Goal: Information Seeking & Learning: Find specific page/section

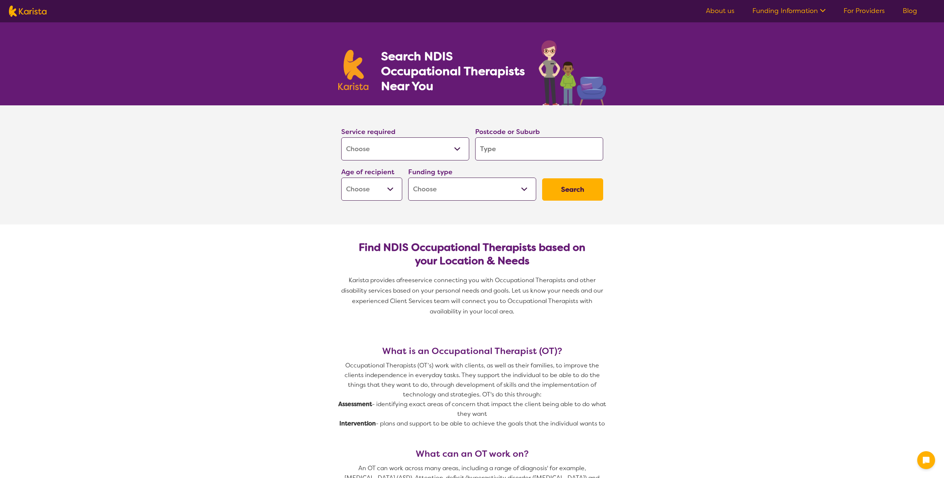
select select "[MEDICAL_DATA]"
click at [501, 149] on input "search" at bounding box center [539, 148] width 128 height 23
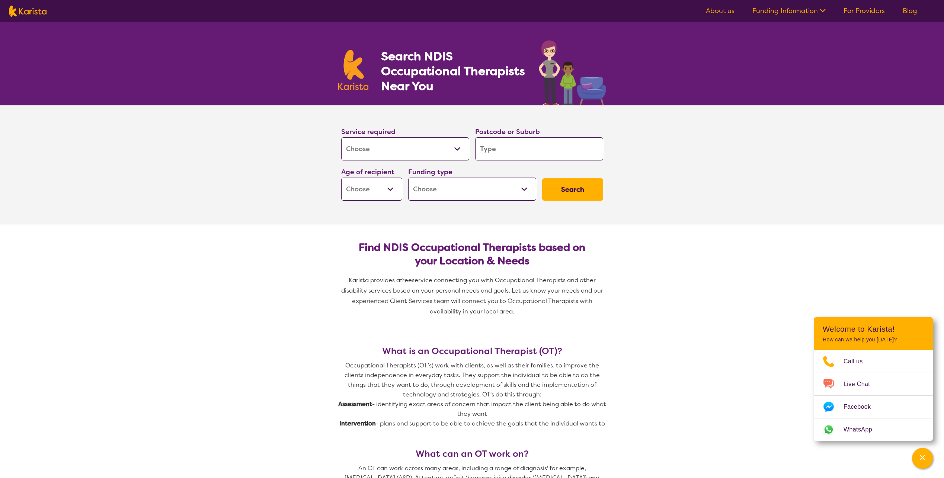
type input "d"
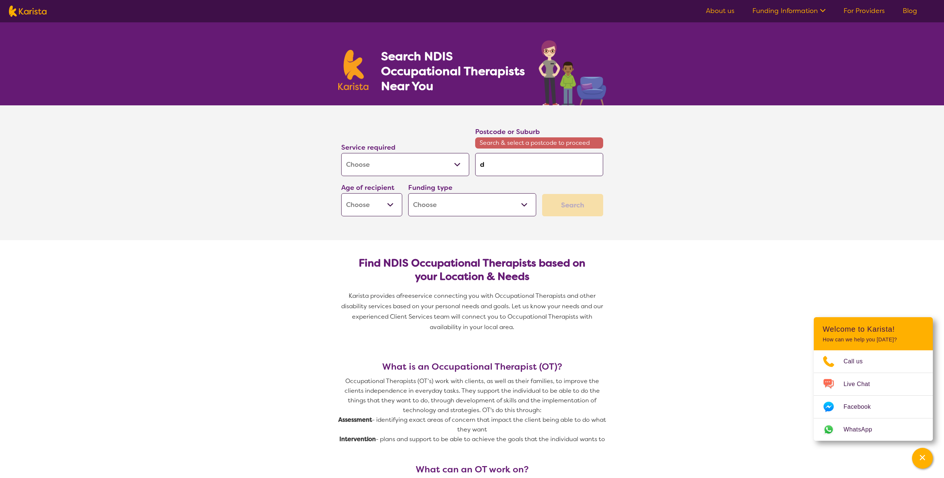
type input "do"
type input "doo"
type input "doon"
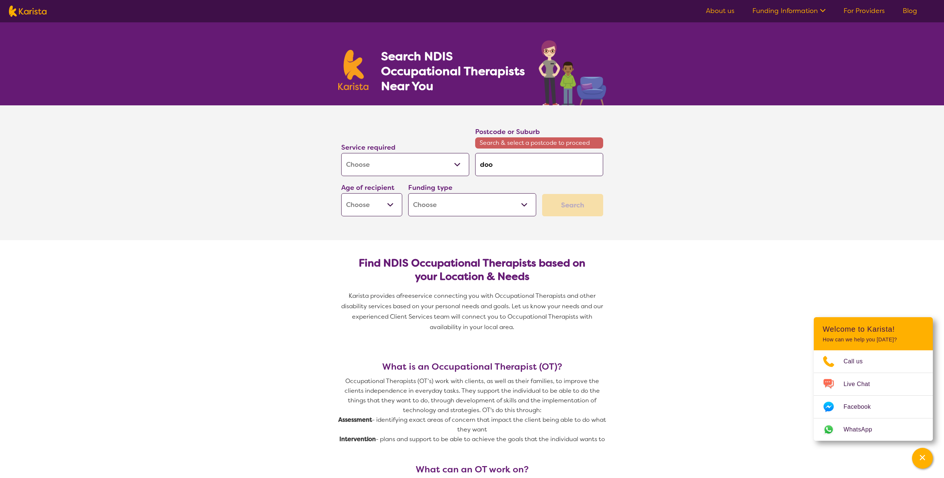
type input "doon"
type input "doona"
type input "[PERSON_NAME]"
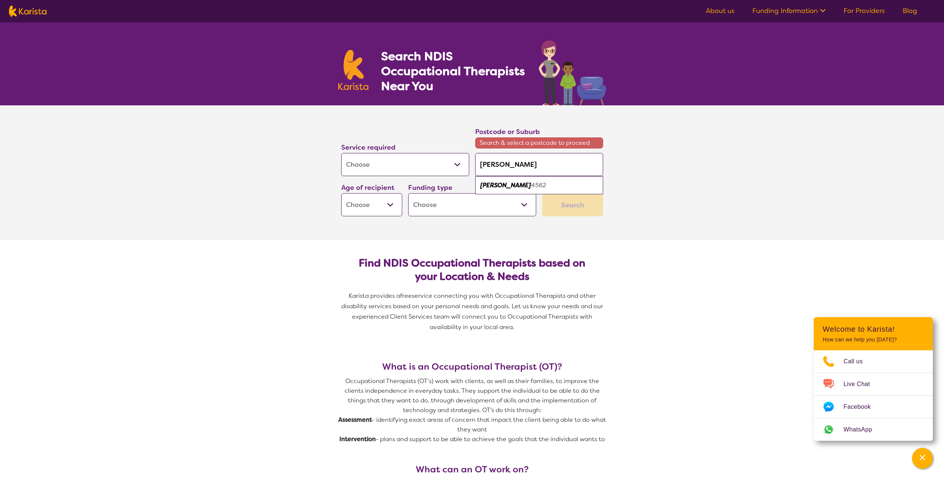
type input "[PERSON_NAME]"
click at [661, 136] on section "Service required Allied Health Assistant Assessment ([MEDICAL_DATA] or [MEDICAL…" at bounding box center [472, 172] width 944 height 135
click at [393, 204] on select "Early Childhood - 0 to 9 Child - 10 to 11 Adolescent - 12 to 17 Adult - 18 to 6…" at bounding box center [371, 204] width 61 height 23
select select "AD"
click at [341, 193] on select "Early Childhood - 0 to 9 Child - 10 to 11 Adolescent - 12 to 17 Adult - 18 to 6…" at bounding box center [371, 204] width 61 height 23
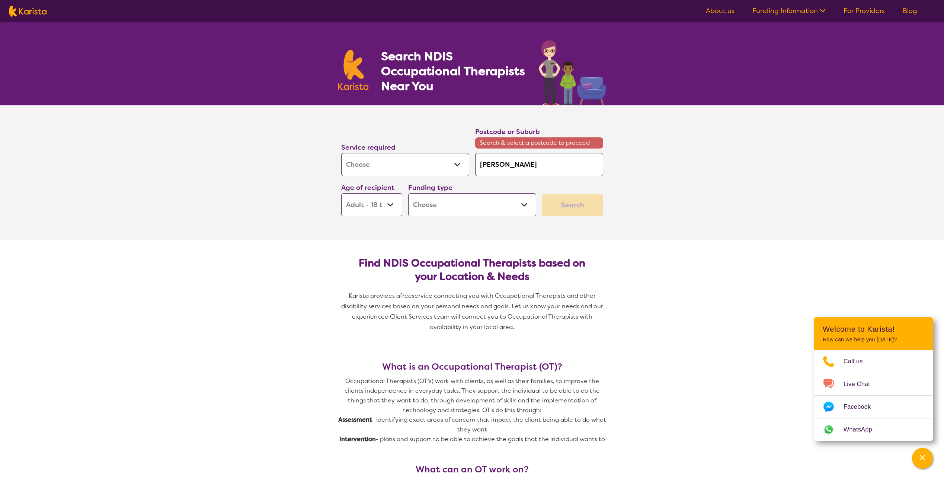
select select "AD"
click at [466, 205] on select "Home Care Package (HCP) National Disability Insurance Scheme (NDIS) I don't know" at bounding box center [472, 204] width 128 height 23
select select "NDIS"
click at [408, 193] on select "Home Care Package (HCP) National Disability Insurance Scheme (NDIS) I don't know" at bounding box center [472, 204] width 128 height 23
select select "NDIS"
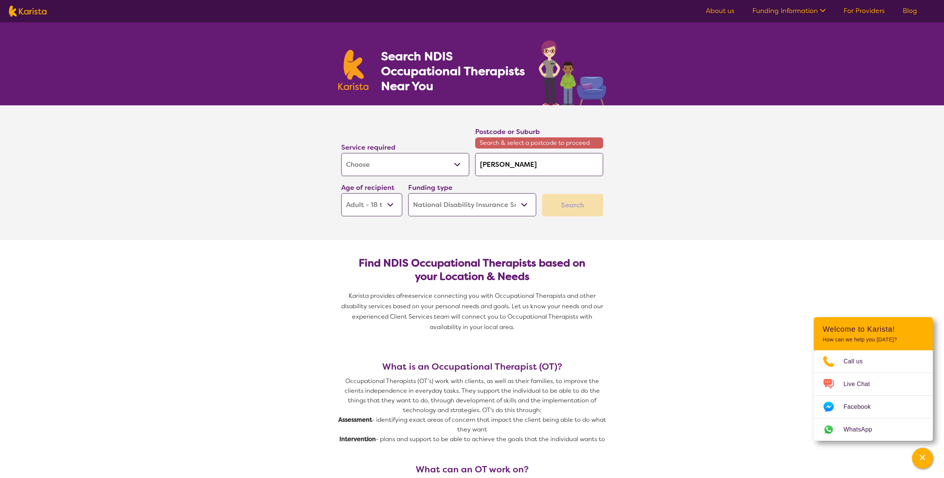
click at [574, 208] on div "Search" at bounding box center [572, 205] width 61 height 22
click at [670, 189] on section "Service required Allied Health Assistant Assessment ([MEDICAL_DATA] or [MEDICAL…" at bounding box center [472, 172] width 944 height 135
click at [450, 165] on select "Allied Health Assistant Assessment ([MEDICAL_DATA] or [MEDICAL_DATA]) Behaviour…" at bounding box center [405, 164] width 128 height 23
click at [341, 153] on select "Allied Health Assistant Assessment ([MEDICAL_DATA] or [MEDICAL_DATA]) Behaviour…" at bounding box center [405, 164] width 128 height 23
click at [538, 163] on input "[PERSON_NAME]" at bounding box center [539, 164] width 128 height 23
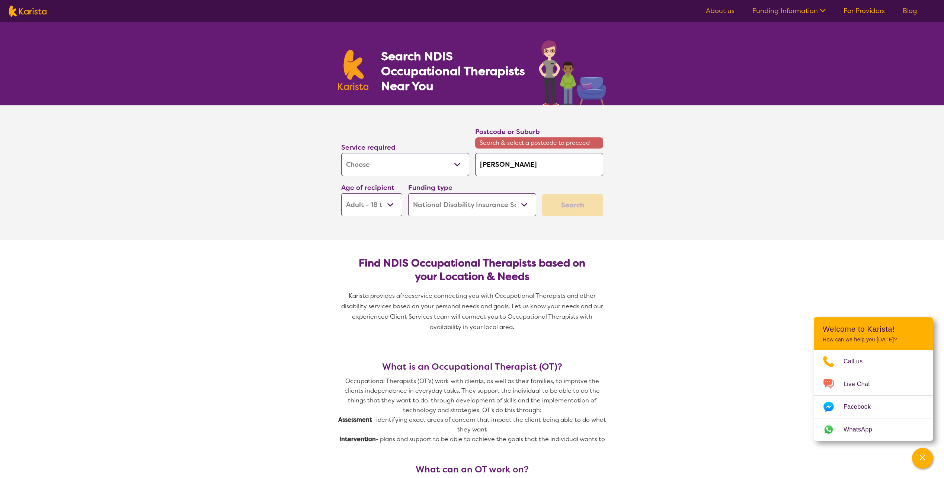
drag, startPoint x: 515, startPoint y: 163, endPoint x: 464, endPoint y: 166, distance: 51.1
click at [464, 166] on div "Service required Allied Health Assistant Assessment ([MEDICAL_DATA] or [MEDICAL…" at bounding box center [472, 171] width 268 height 96
type input "4"
type input "45"
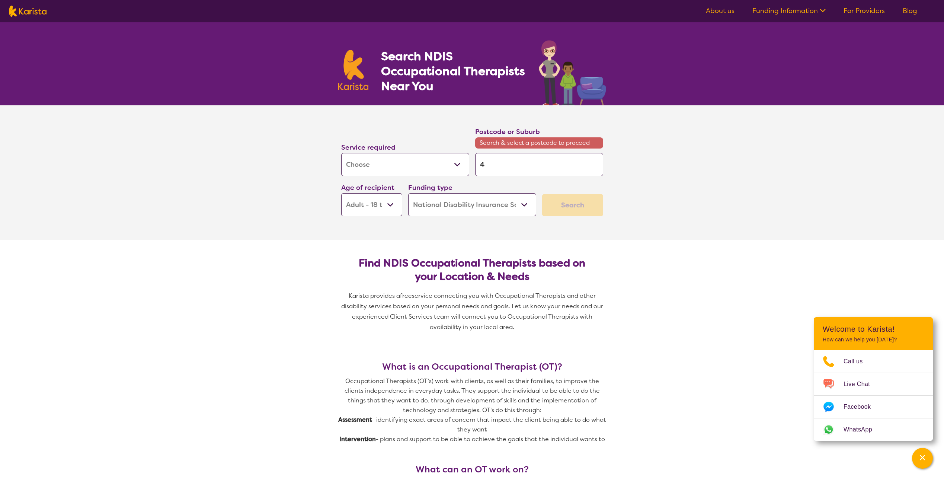
type input "45"
type input "456"
type input "4562"
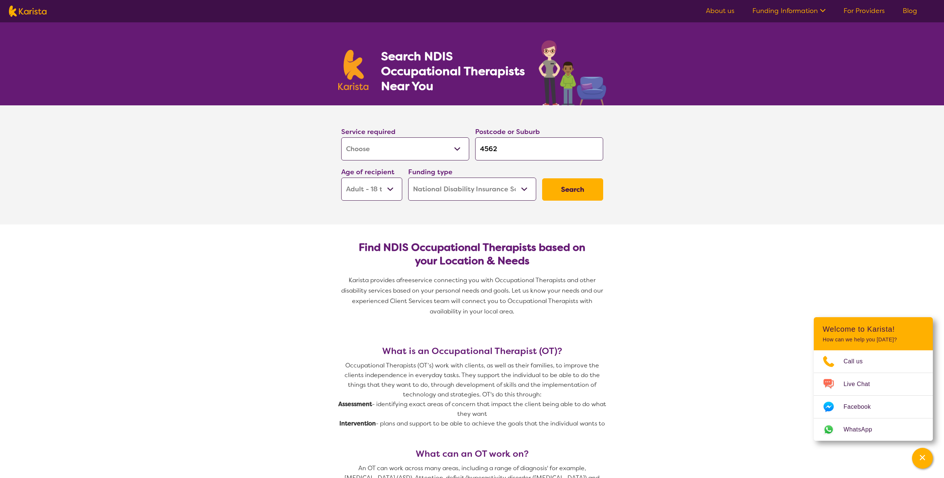
click at [698, 164] on section "Service required Allied Health Assistant Assessment ([MEDICAL_DATA] or [MEDICAL…" at bounding box center [472, 164] width 944 height 119
click at [550, 154] on input "4562" at bounding box center [539, 148] width 128 height 23
click at [511, 149] on input "4562" at bounding box center [539, 148] width 128 height 23
type input "456"
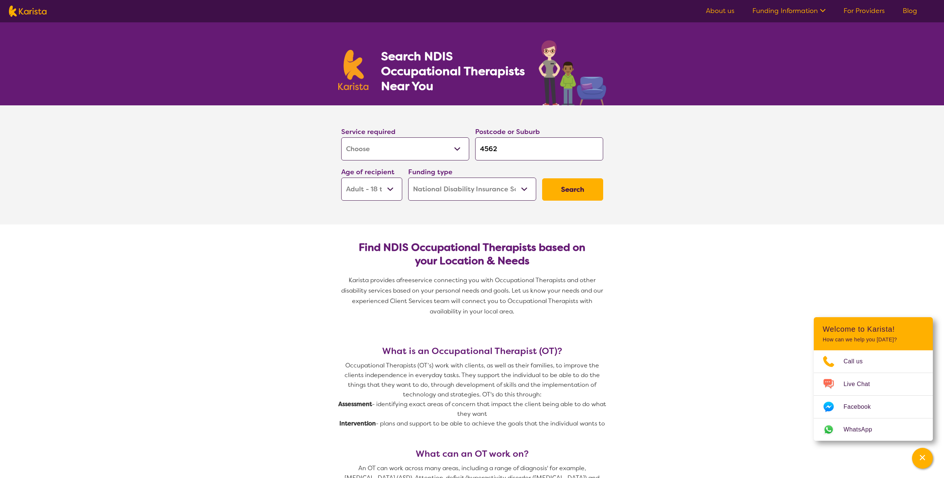
type input "456"
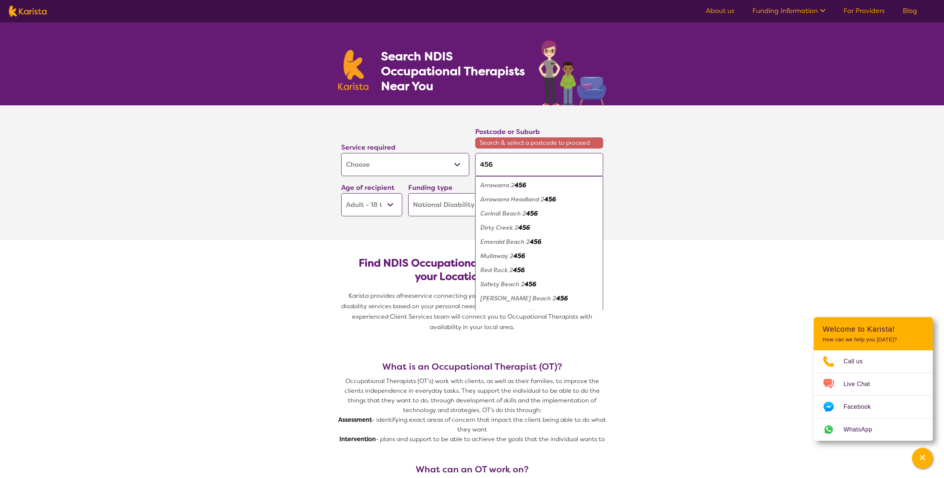
type input "4562"
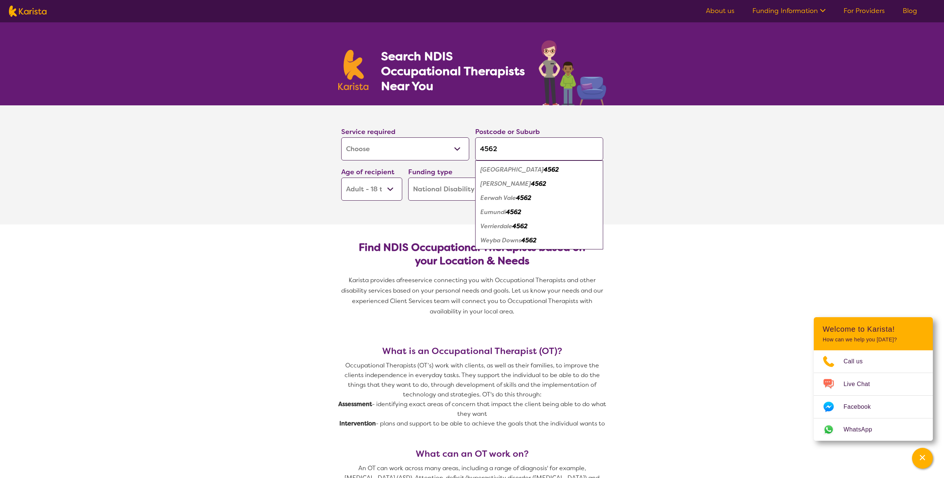
click at [495, 183] on em "[PERSON_NAME]" at bounding box center [506, 184] width 51 height 8
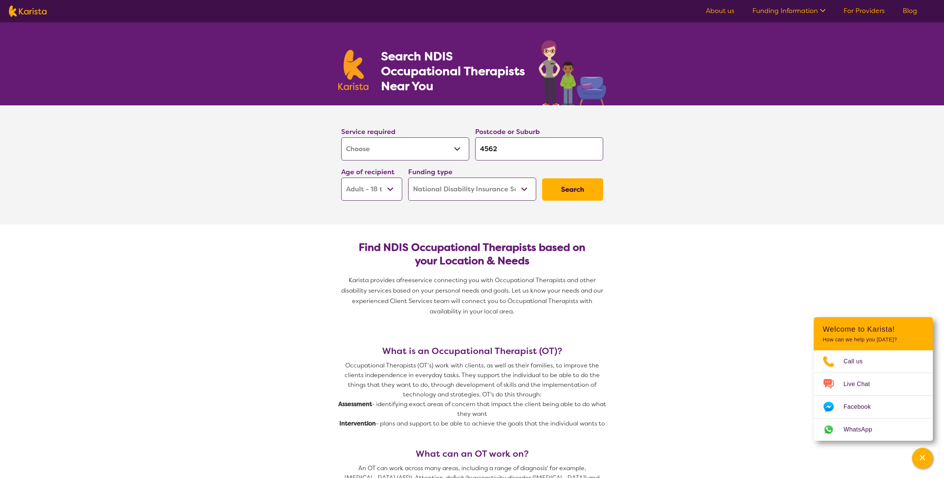
click at [571, 185] on button "Search" at bounding box center [572, 189] width 61 height 22
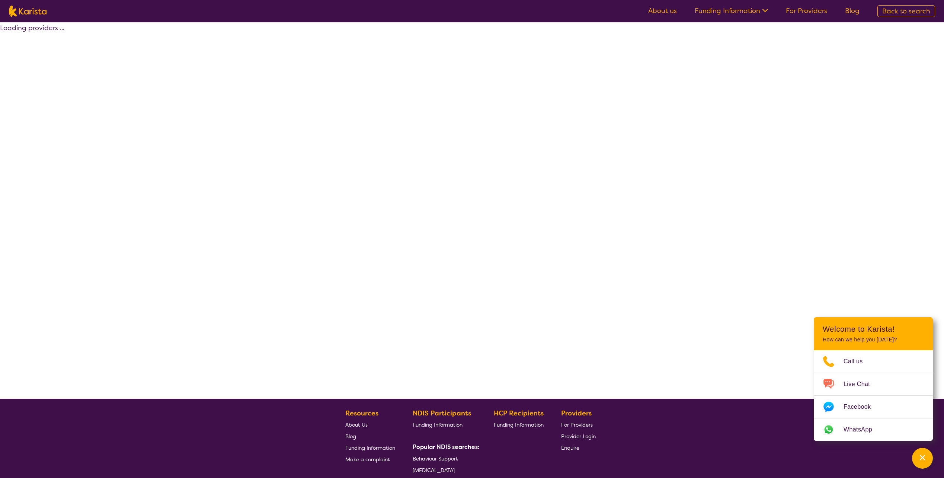
select select "by_score"
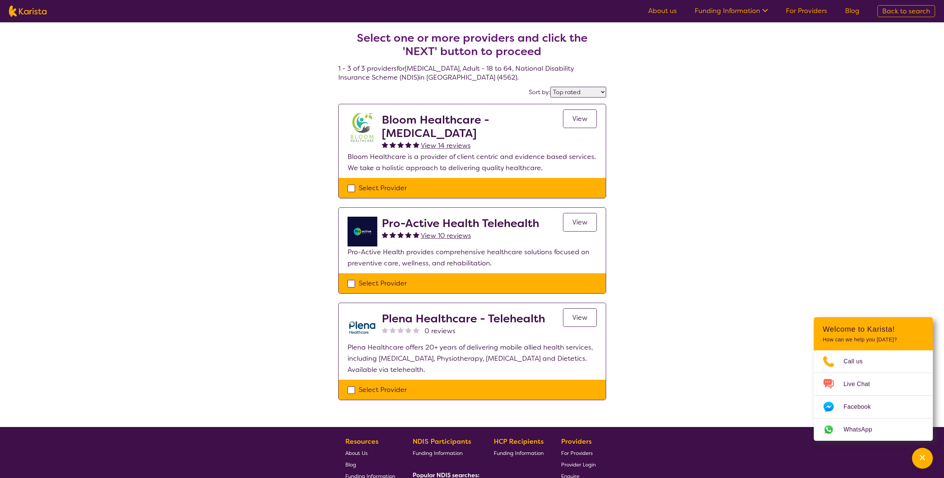
click at [575, 119] on span "View" at bounding box center [579, 118] width 15 height 9
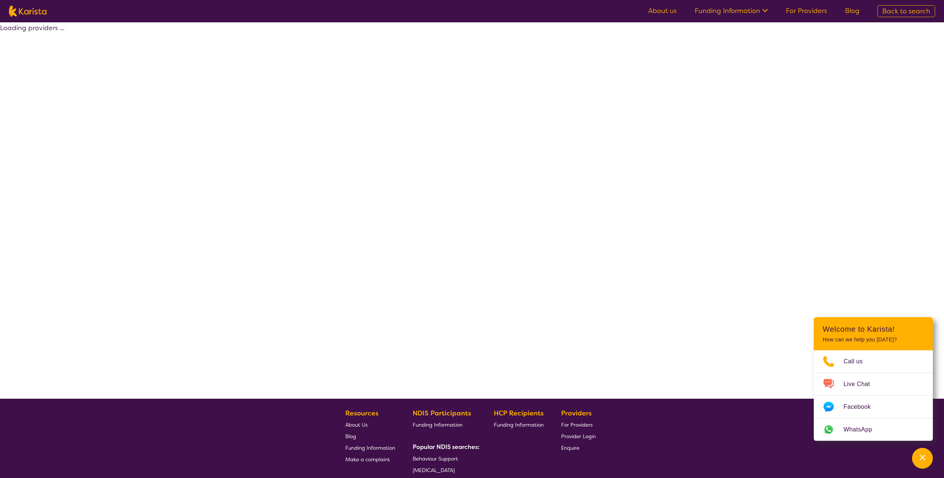
select select "by_score"
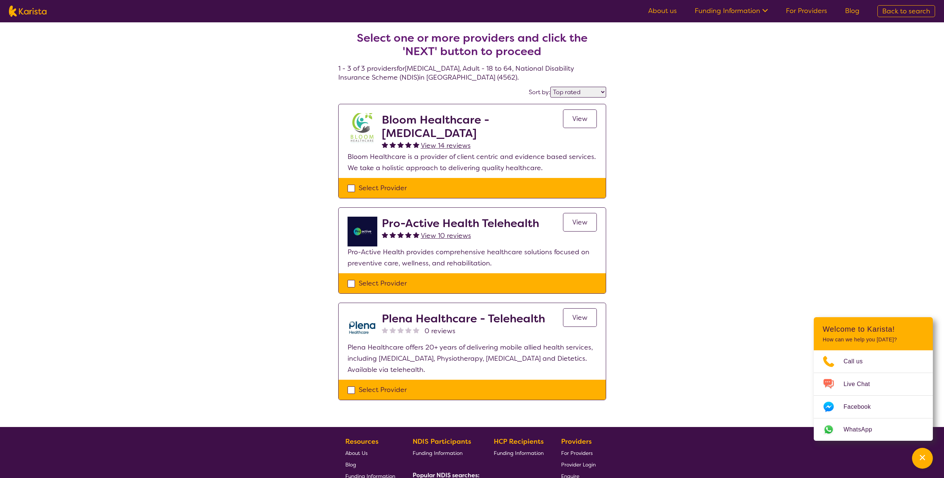
click at [572, 224] on link "View" at bounding box center [580, 222] width 34 height 19
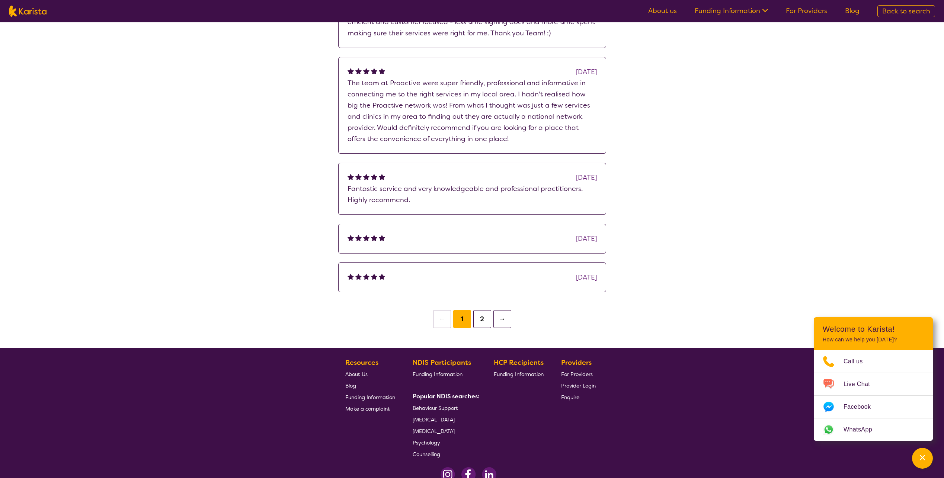
scroll to position [668, 0]
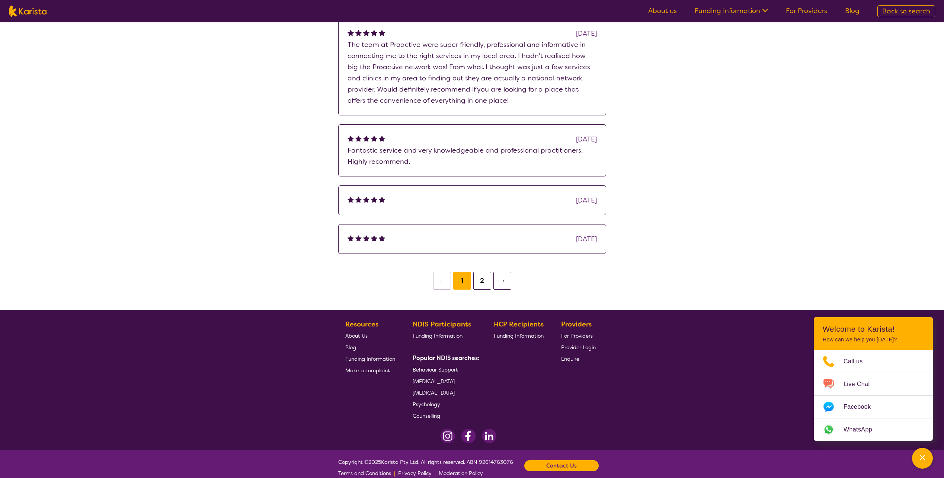
click at [481, 272] on button "2" at bounding box center [482, 281] width 18 height 18
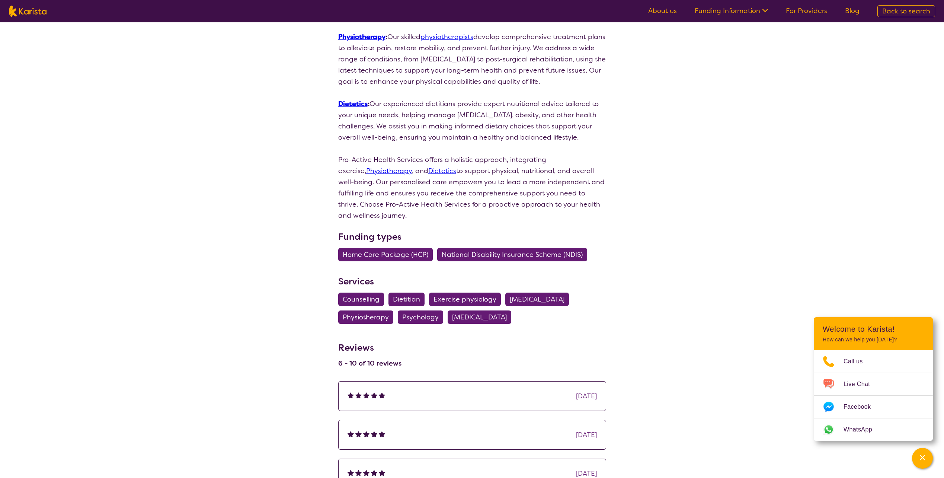
scroll to position [223, 0]
click at [553, 292] on span "[MEDICAL_DATA]" at bounding box center [537, 298] width 55 height 13
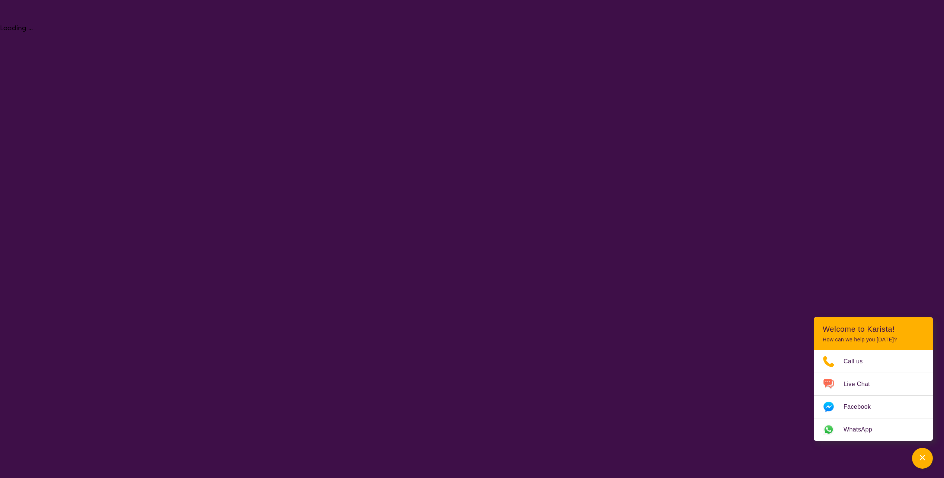
select select "[MEDICAL_DATA]"
select select "AD"
select select "NDIS"
select select "[MEDICAL_DATA]"
select select "AD"
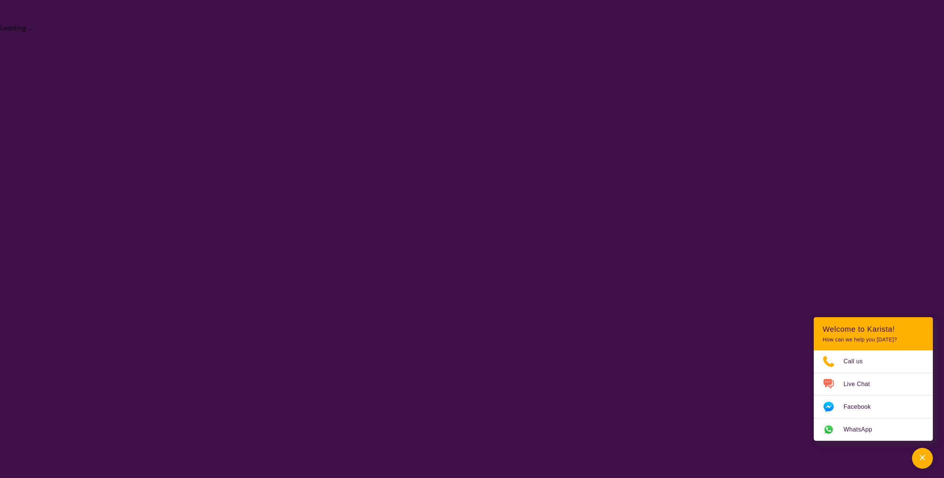
select select "NDIS"
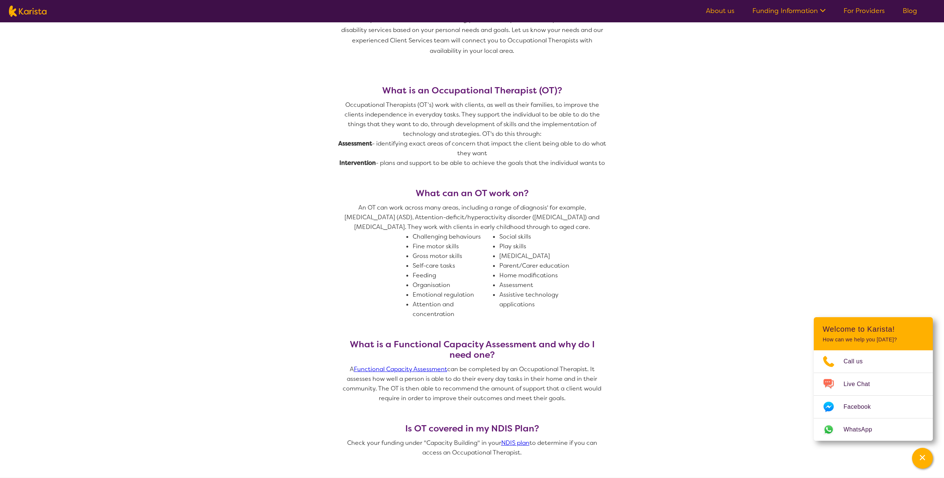
scroll to position [37, 0]
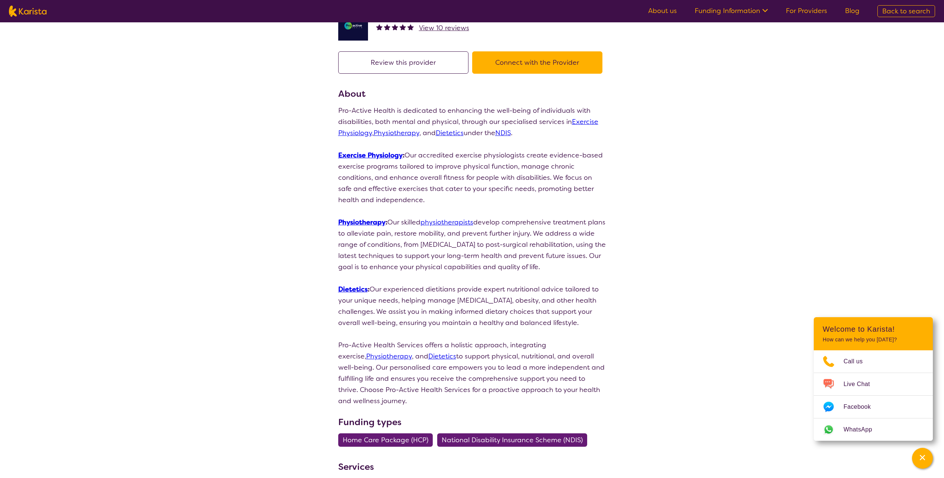
scroll to position [223, 0]
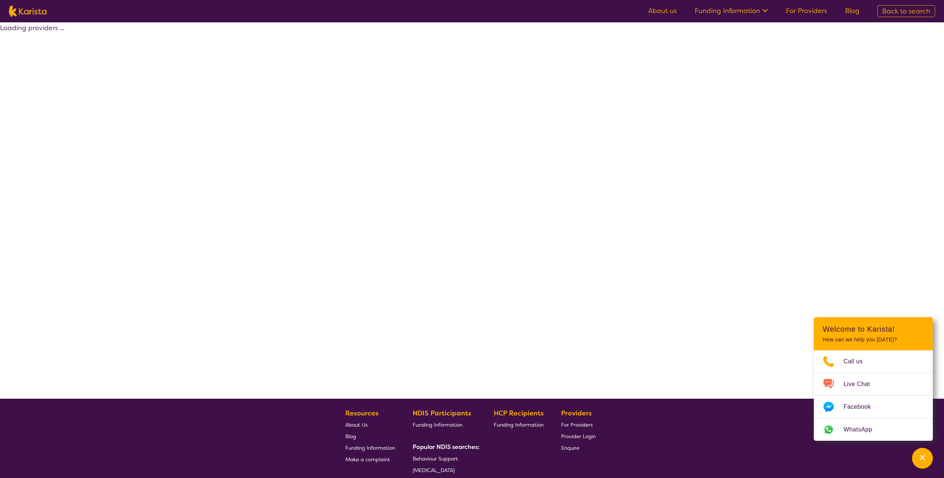
select select "by_score"
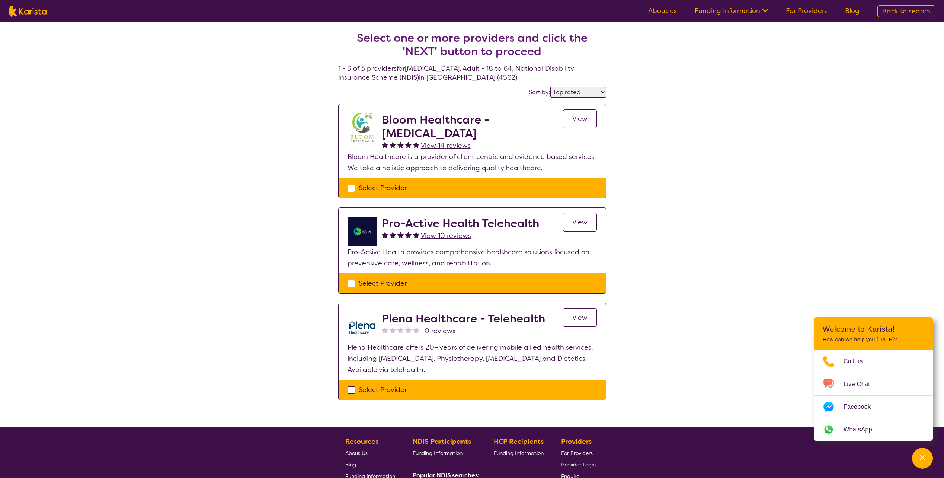
select select "[MEDICAL_DATA]"
select select "AD"
select select "NDIS"
select select "[MEDICAL_DATA]"
select select "AD"
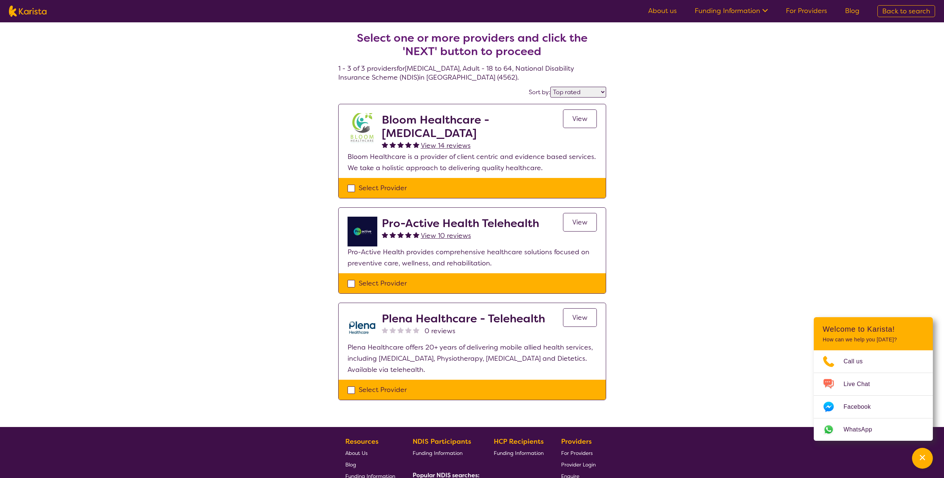
select select "NDIS"
